Goal: Task Accomplishment & Management: Manage account settings

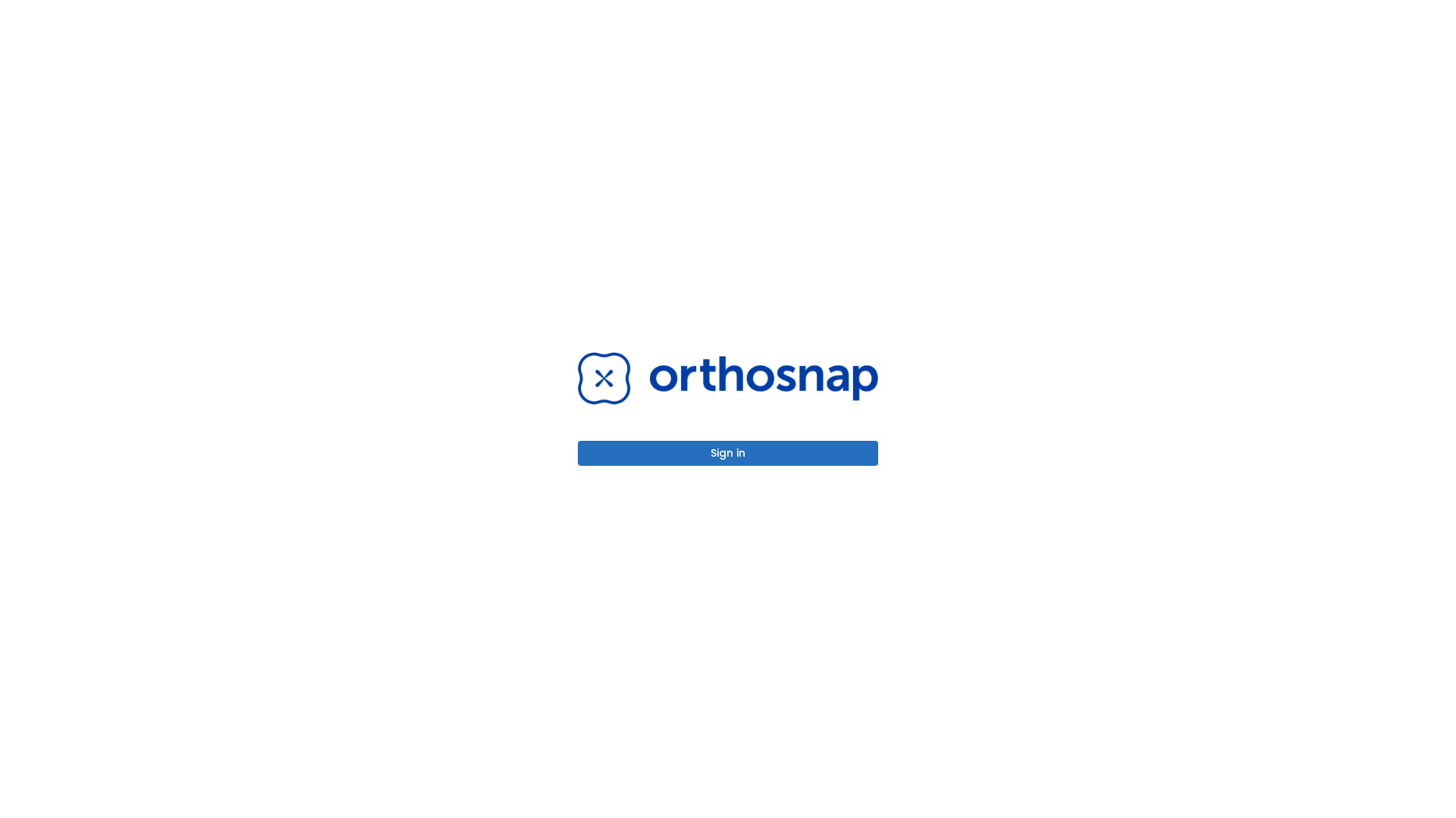
click at [728, 454] on button "Sign in" at bounding box center [728, 453] width 301 height 25
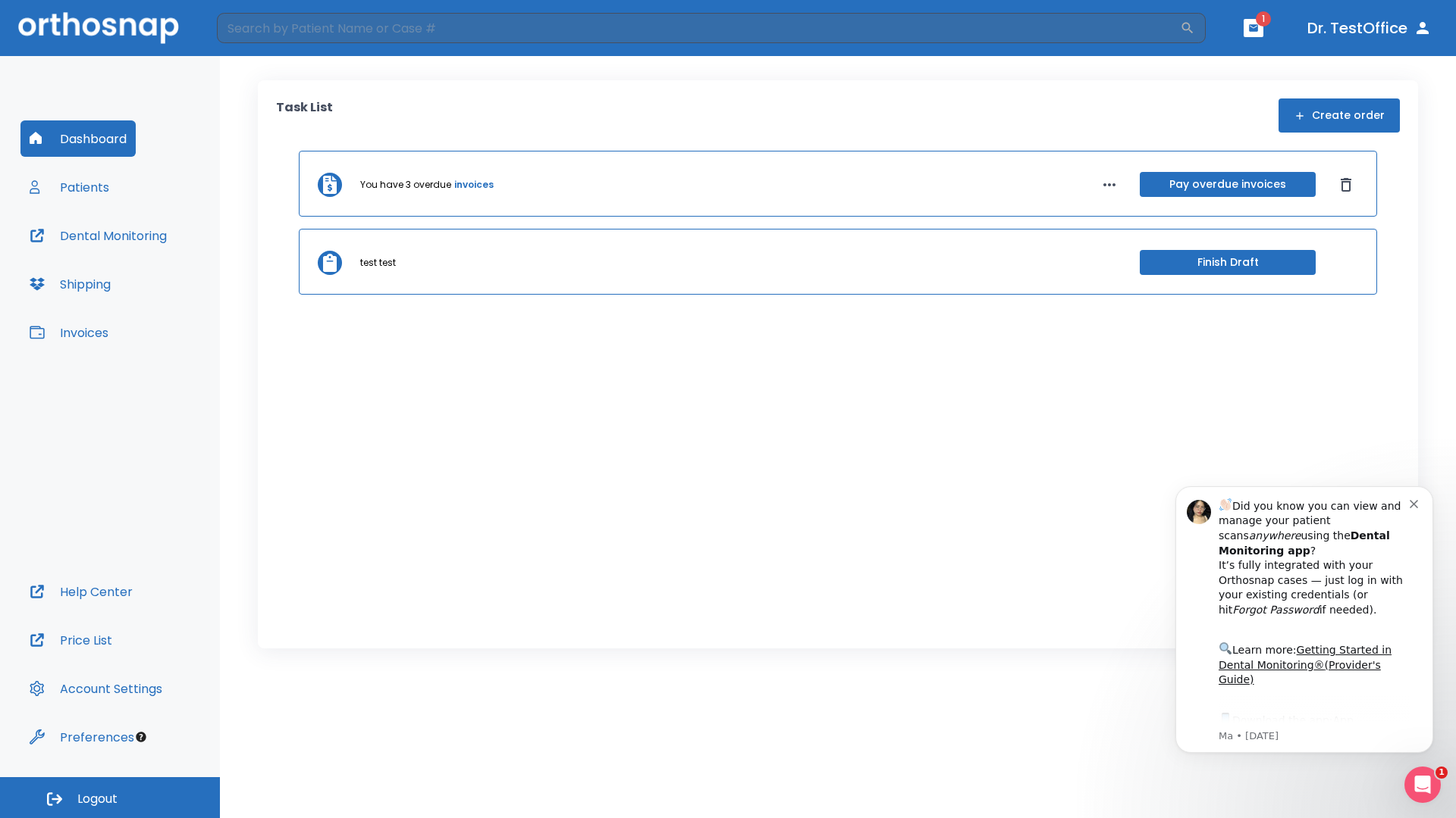
click at [110, 798] on span "Logout" at bounding box center [97, 799] width 40 height 17
